Goal: Navigation & Orientation: Find specific page/section

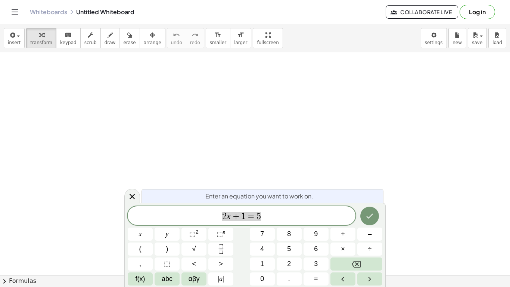
scroll to position [0, 0]
click at [462, 15] on span "[PERSON_NAME]" at bounding box center [473, 12] width 46 height 7
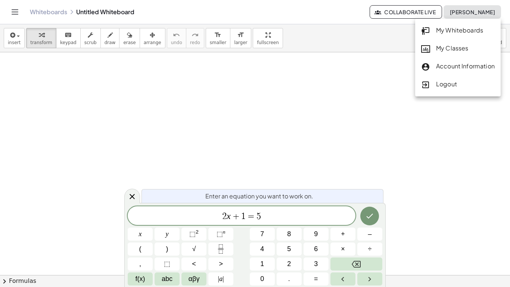
click at [450, 26] on div "My Whiteboards" at bounding box center [458, 31] width 74 height 10
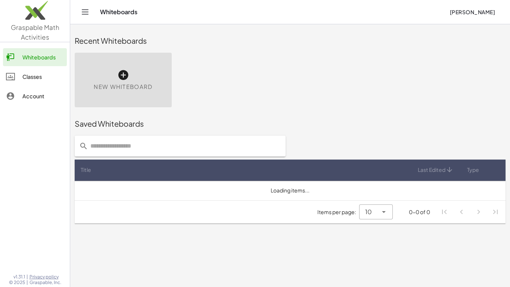
click at [37, 74] on div "Classes" at bounding box center [42, 76] width 41 height 9
click at [40, 90] on link "Account" at bounding box center [35, 96] width 64 height 18
click at [37, 117] on div at bounding box center [35, 188] width 70 height 158
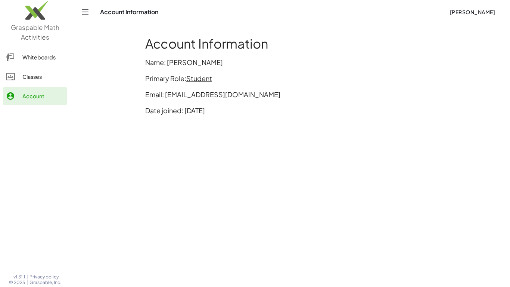
click at [37, 59] on div "Whiteboards" at bounding box center [42, 57] width 41 height 9
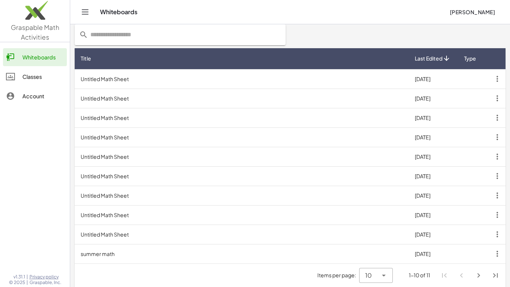
scroll to position [128, 0]
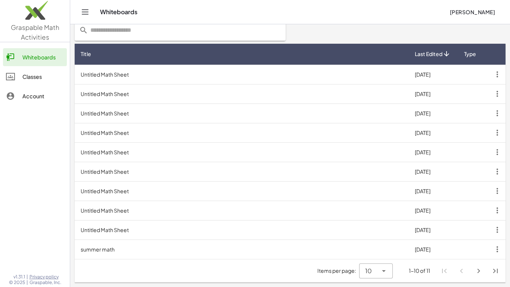
click at [479, 270] on icon "Next page" at bounding box center [478, 270] width 9 height 9
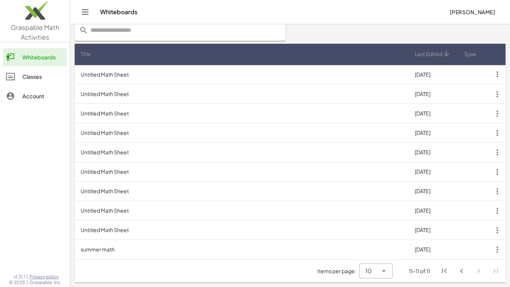
scroll to position [0, 0]
